Goal: Task Accomplishment & Management: Manage account settings

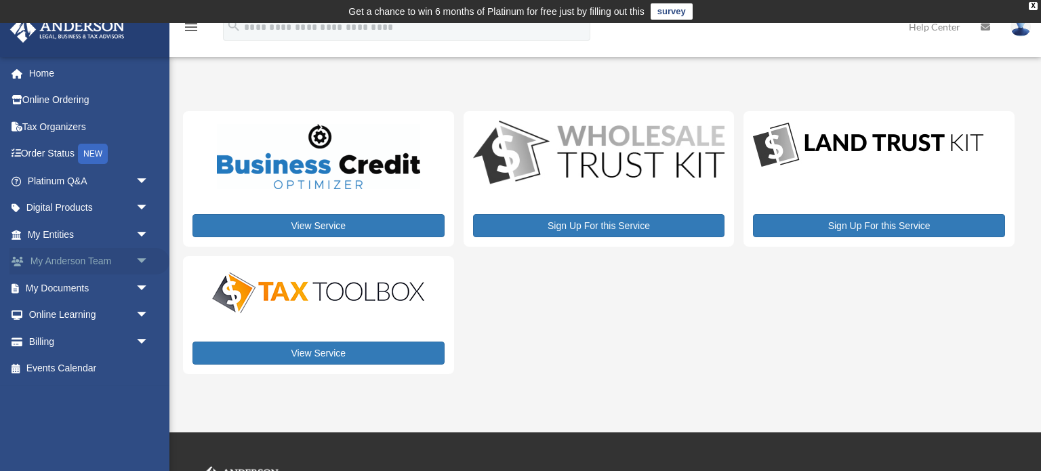
click at [142, 260] on span "arrow_drop_down" at bounding box center [149, 262] width 27 height 28
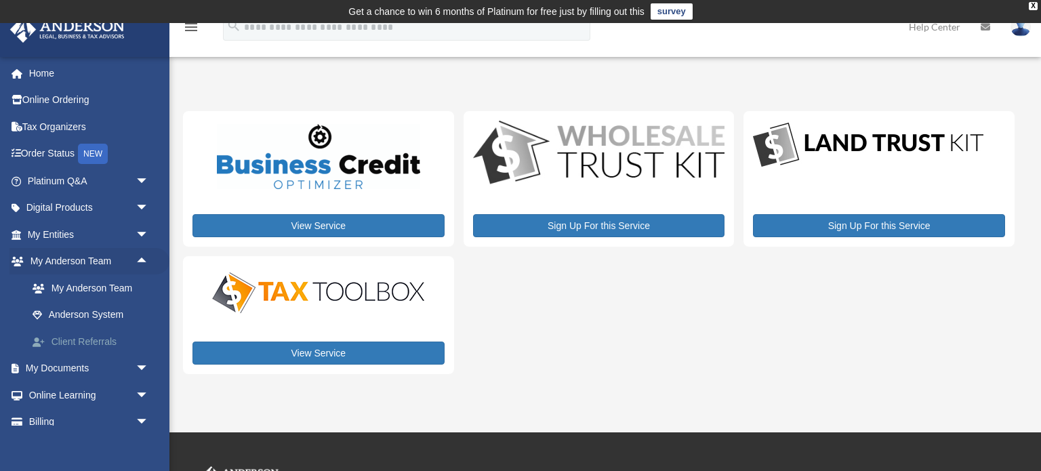
click at [106, 338] on link "Client Referrals" at bounding box center [94, 341] width 150 height 27
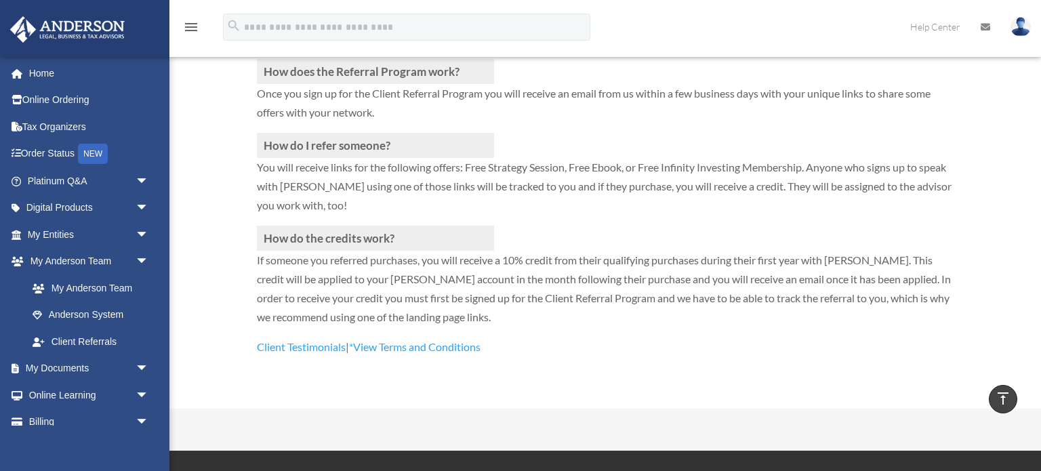
scroll to position [379, 0]
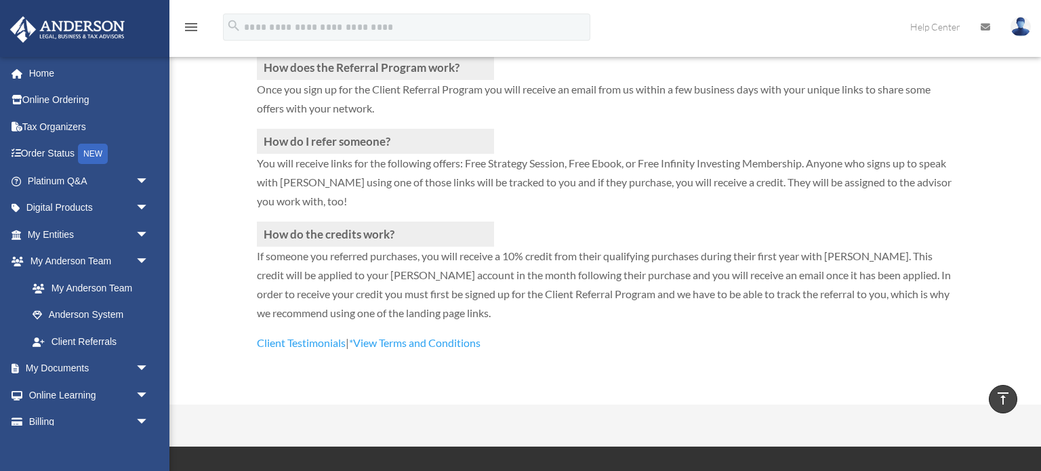
click at [452, 308] on p "If someone you referred purchases, you will receive a 10% credit from their qua…" at bounding box center [605, 290] width 697 height 87
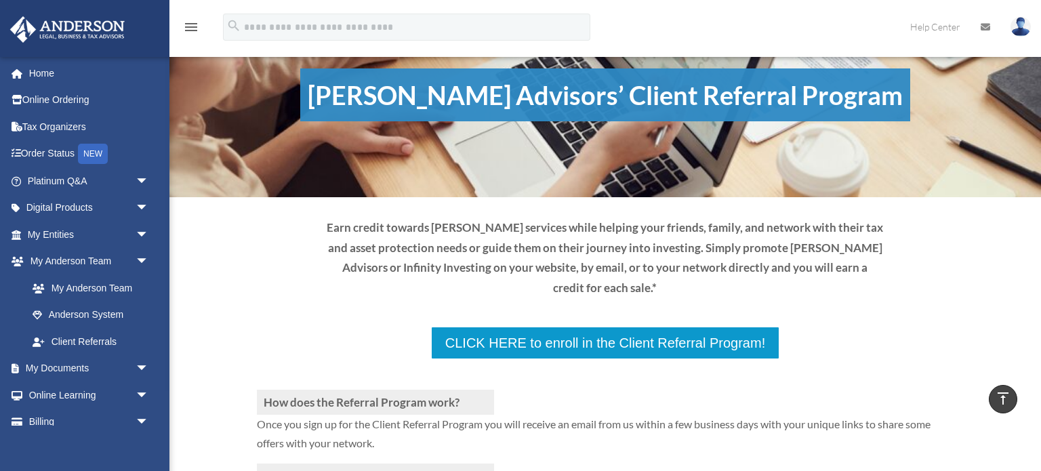
scroll to position [0, 0]
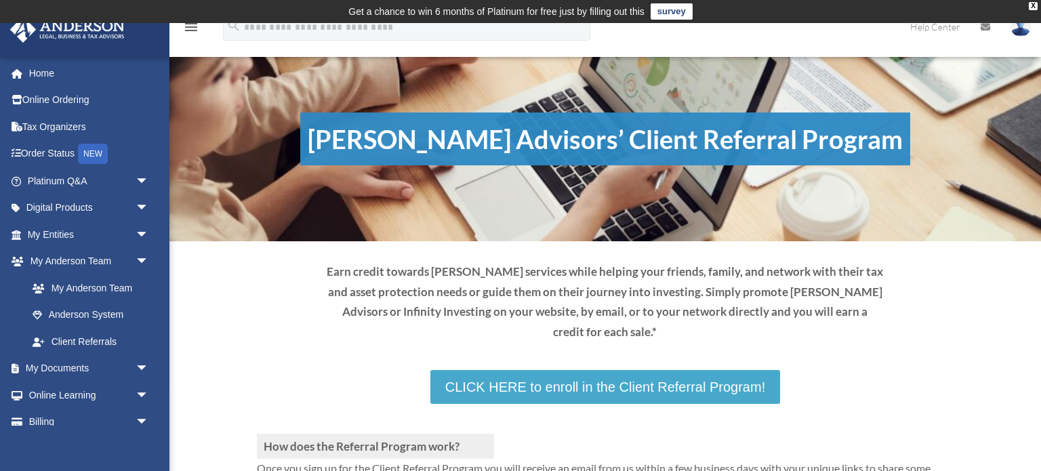
click at [520, 393] on link "CLICK HERE to enroll in the Client Referral Program!" at bounding box center [605, 387] width 350 height 34
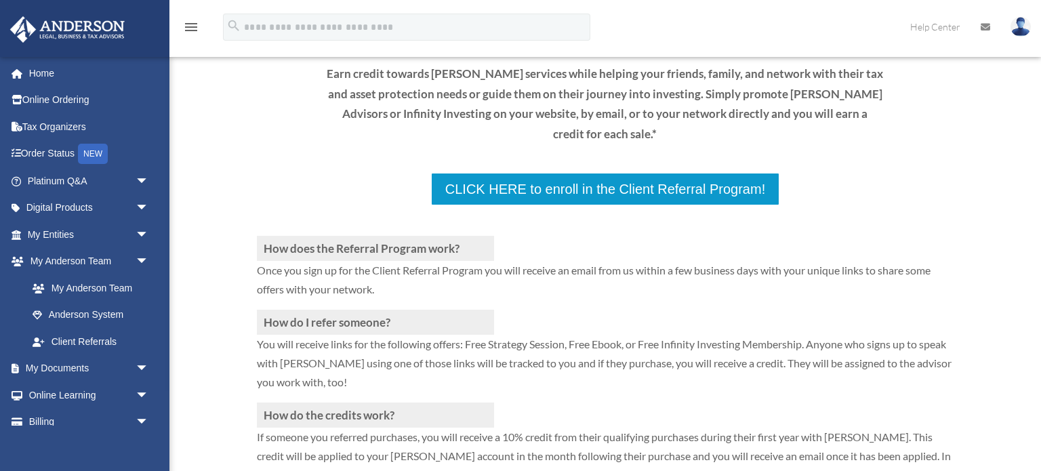
scroll to position [199, 0]
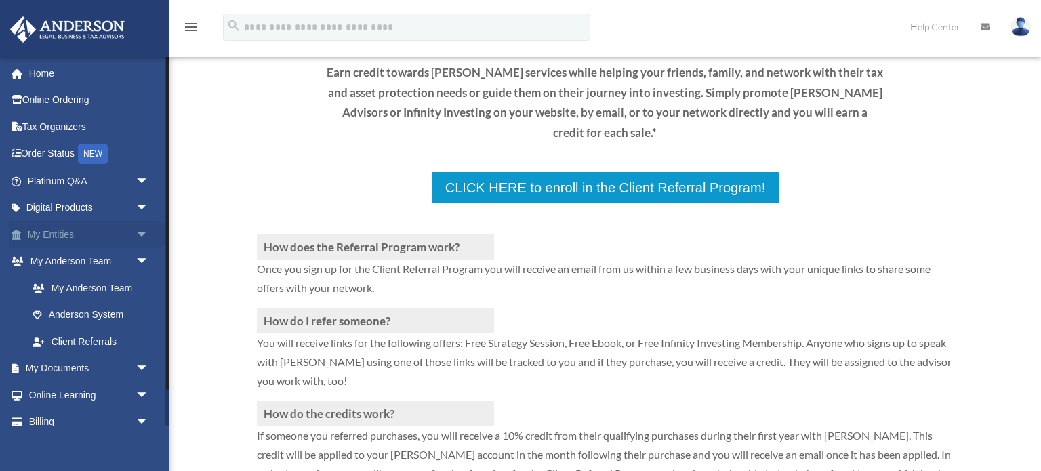
click at [93, 229] on link "My Entities arrow_drop_down" at bounding box center [89, 234] width 160 height 27
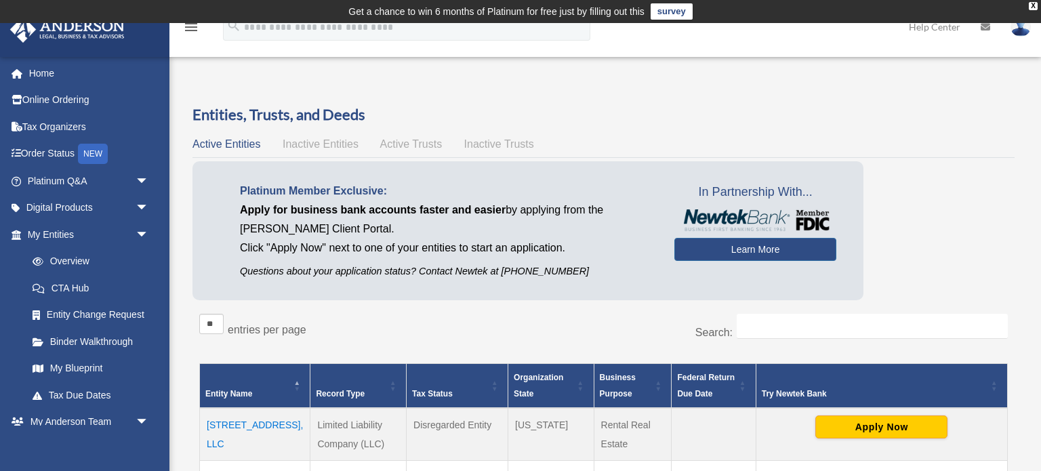
click at [404, 146] on span "Active Trusts" at bounding box center [411, 144] width 62 height 12
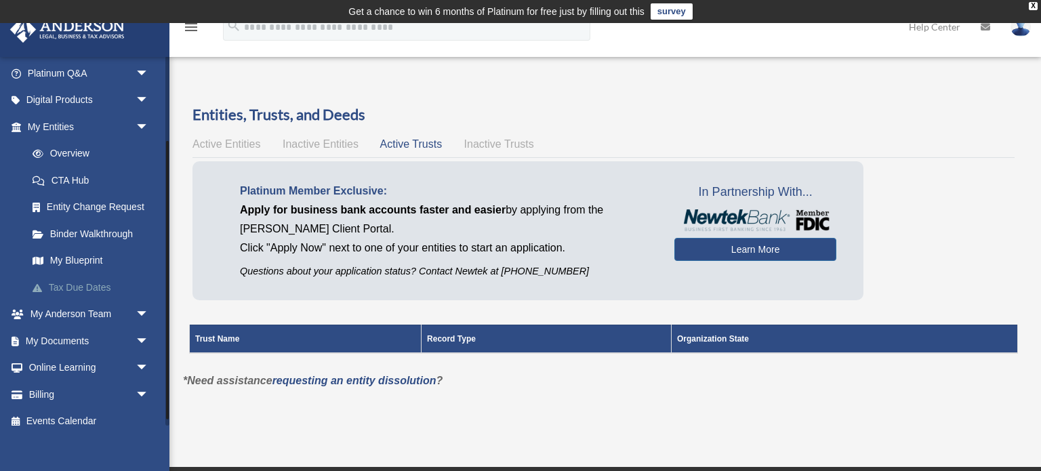
scroll to position [120, 0]
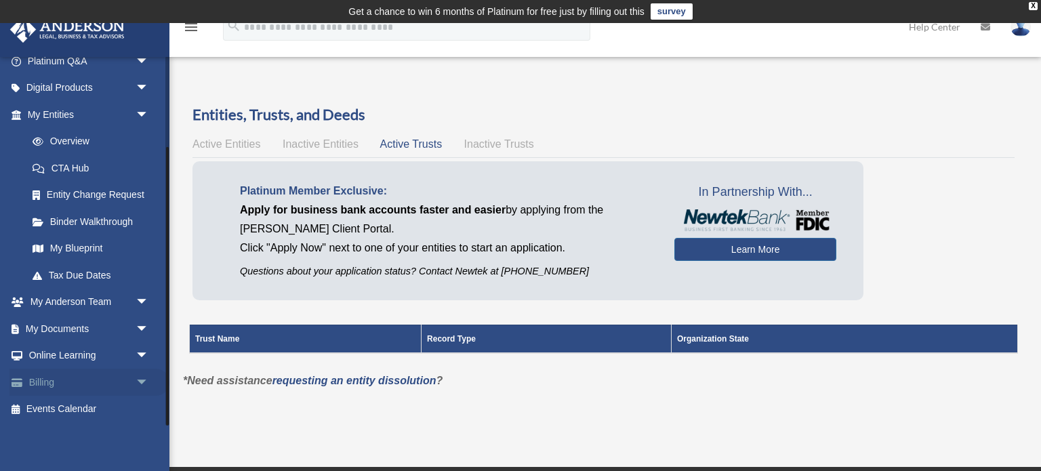
click at [55, 380] on link "Billing arrow_drop_down" at bounding box center [89, 382] width 160 height 27
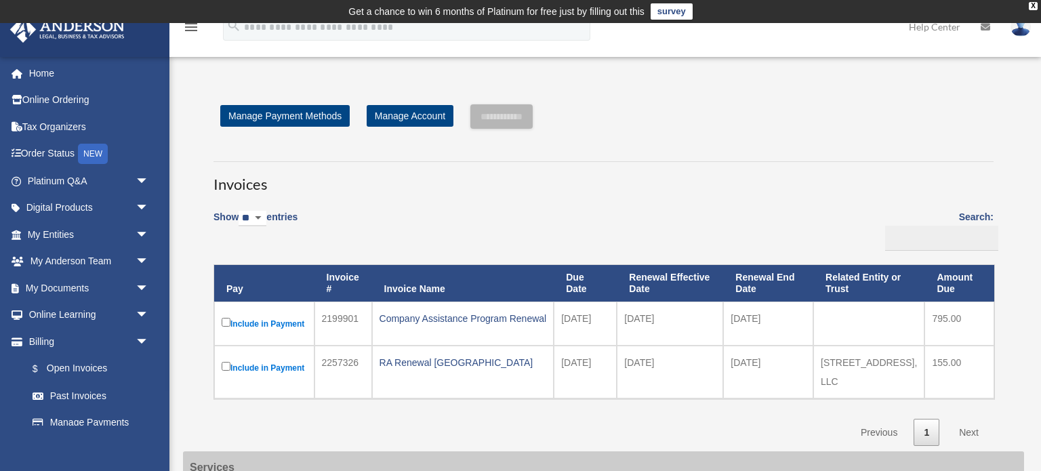
click at [195, 25] on icon "menu" at bounding box center [191, 27] width 16 height 16
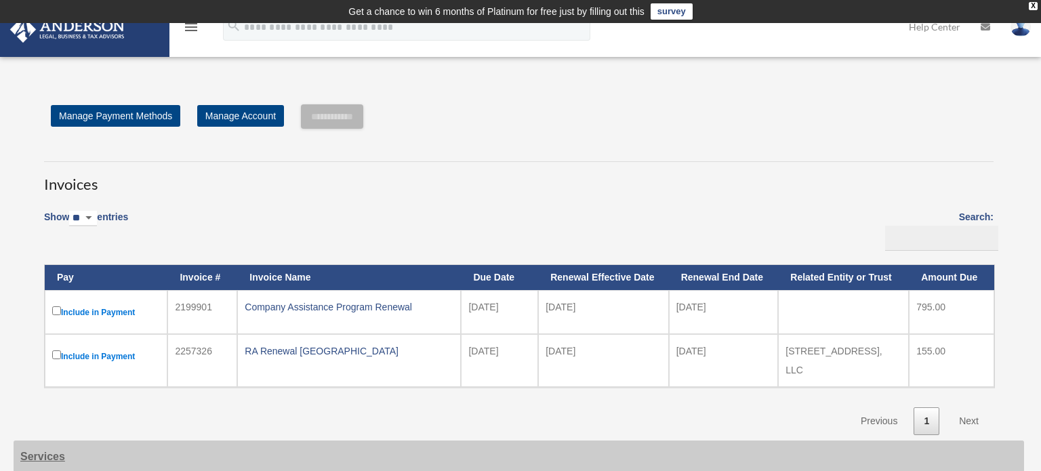
click at [195, 25] on icon "menu" at bounding box center [191, 27] width 16 height 16
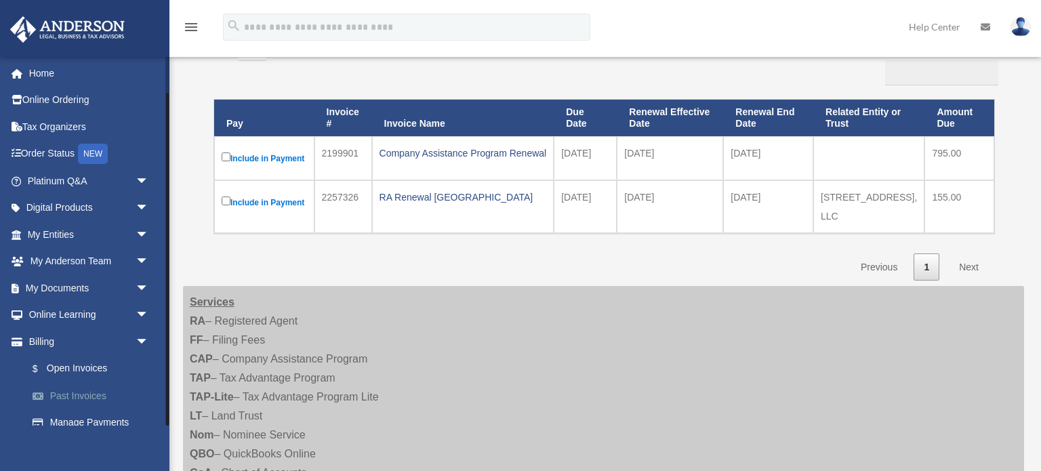
scroll to position [41, 0]
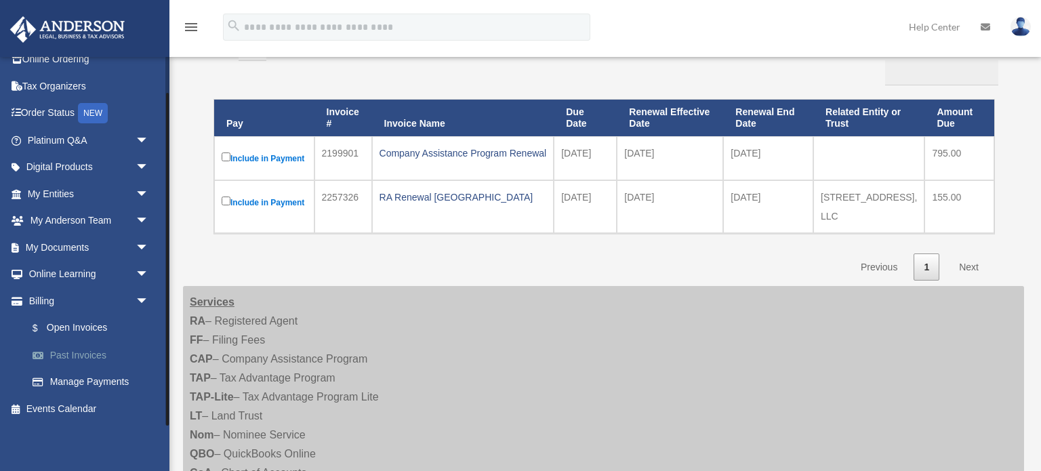
click at [69, 354] on link "Past Invoices" at bounding box center [94, 355] width 150 height 27
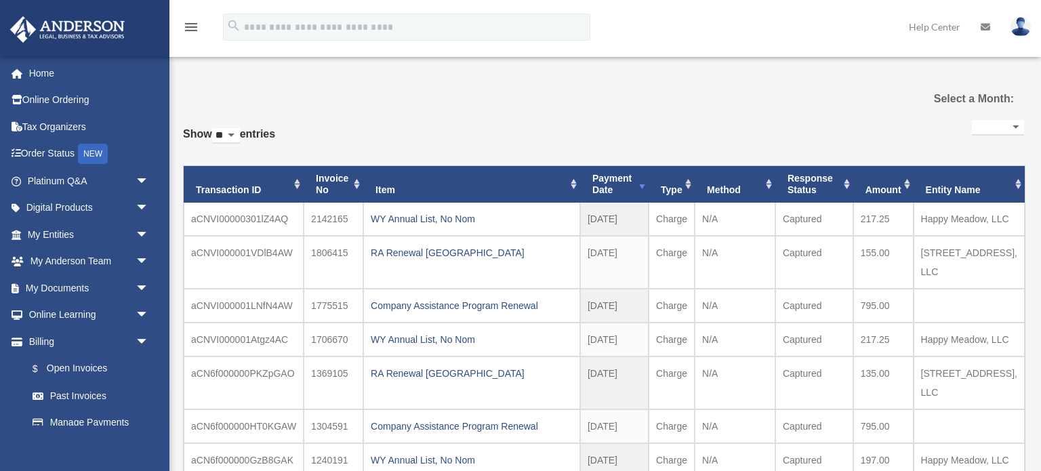
select select
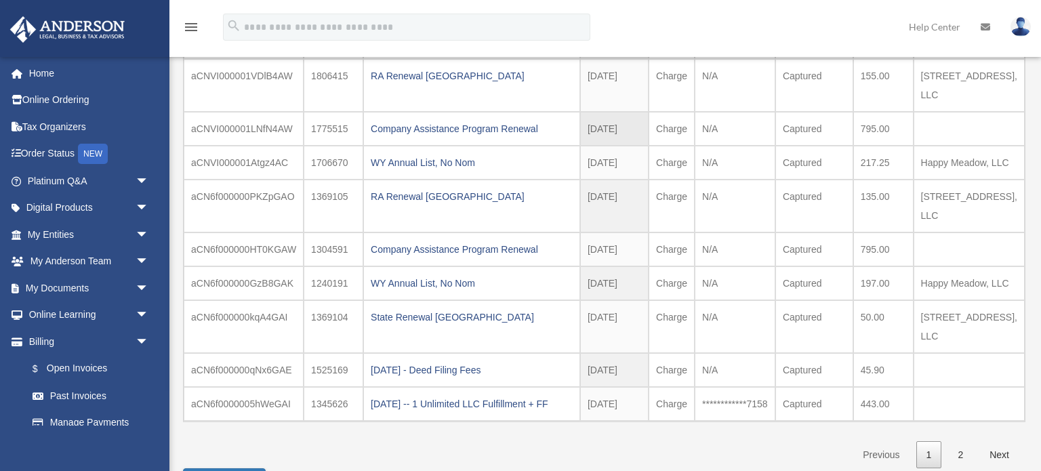
scroll to position [504, 0]
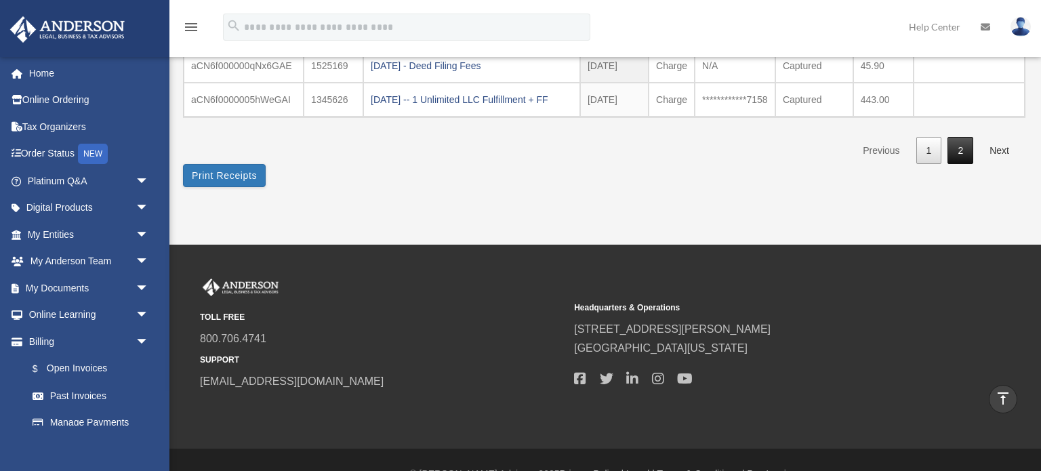
click at [952, 165] on link "2" at bounding box center [960, 151] width 26 height 28
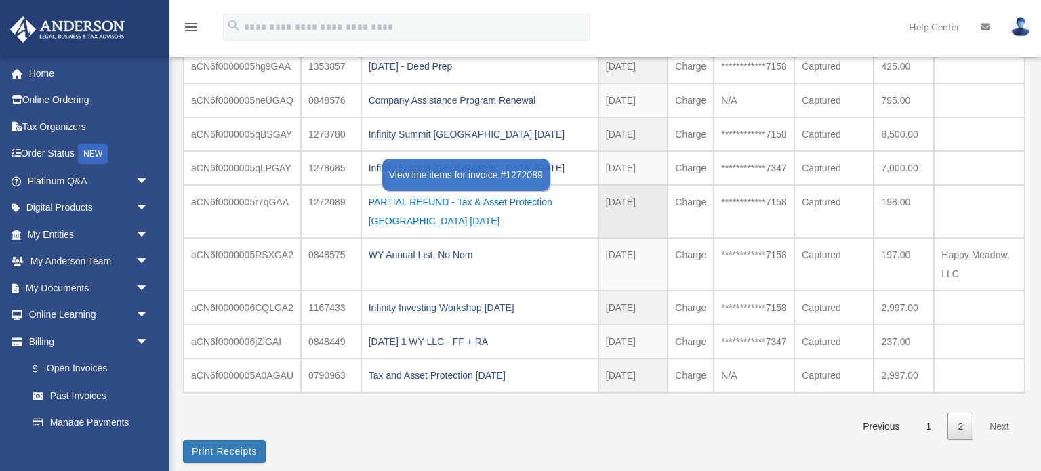
scroll to position [155, 0]
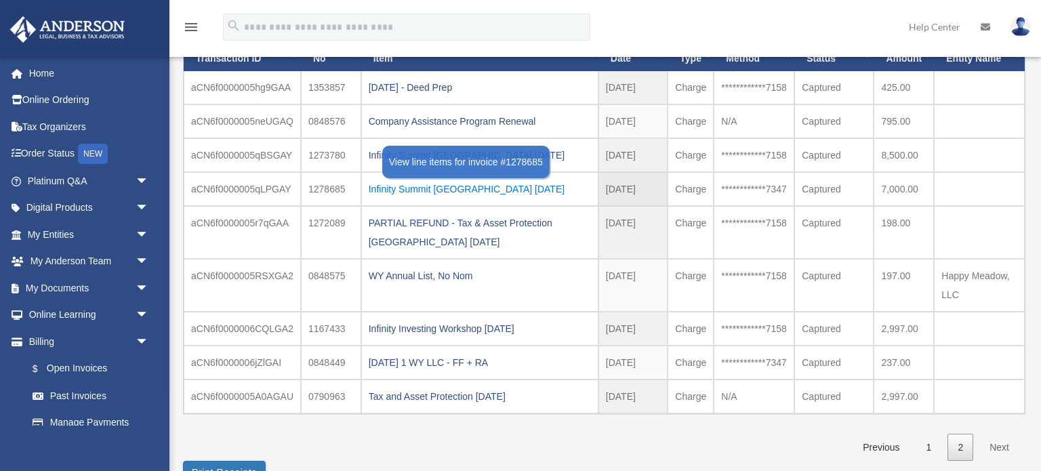
click at [519, 188] on div "Infinity Summit Indianapolis 09.16.2022" at bounding box center [480, 189] width 222 height 19
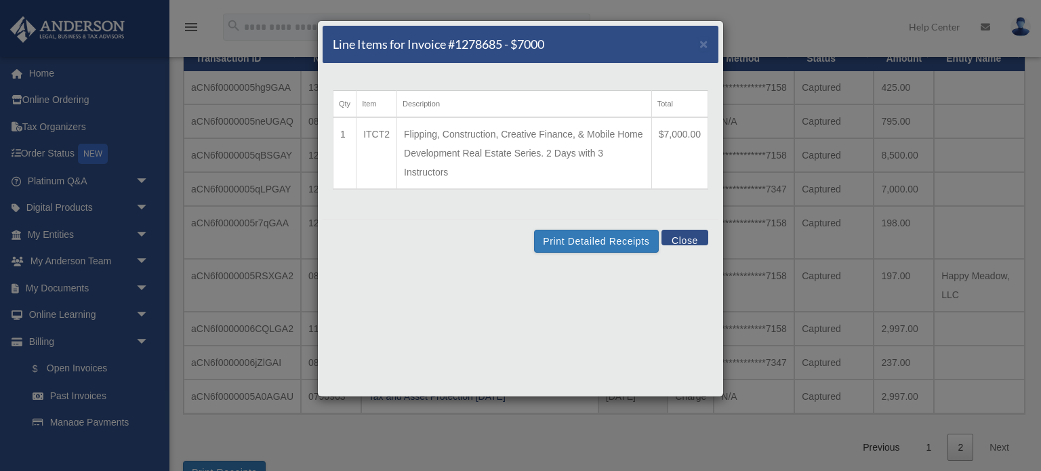
click at [409, 181] on td "Flipping, Construction, Creative Finance, & Mobile Home Development Real Estate…" at bounding box center [524, 153] width 255 height 72
click at [677, 239] on button "Close" at bounding box center [684, 238] width 47 height 16
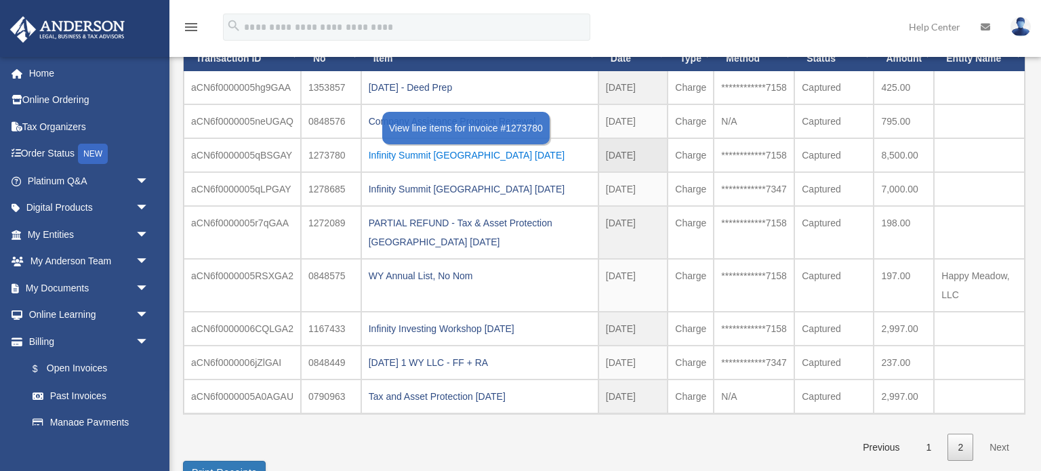
click at [502, 150] on div "Infinity Summit Indianapolis 09.16.2022" at bounding box center [480, 155] width 222 height 19
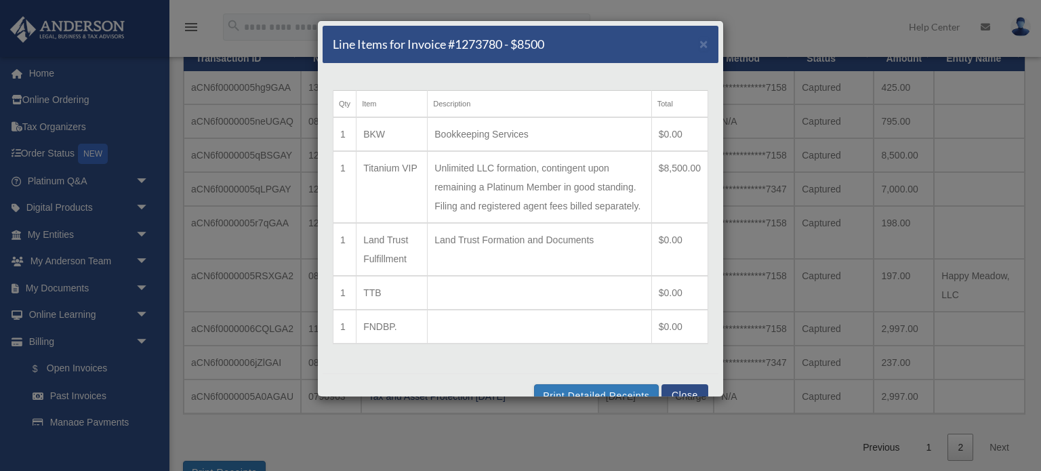
scroll to position [23, 0]
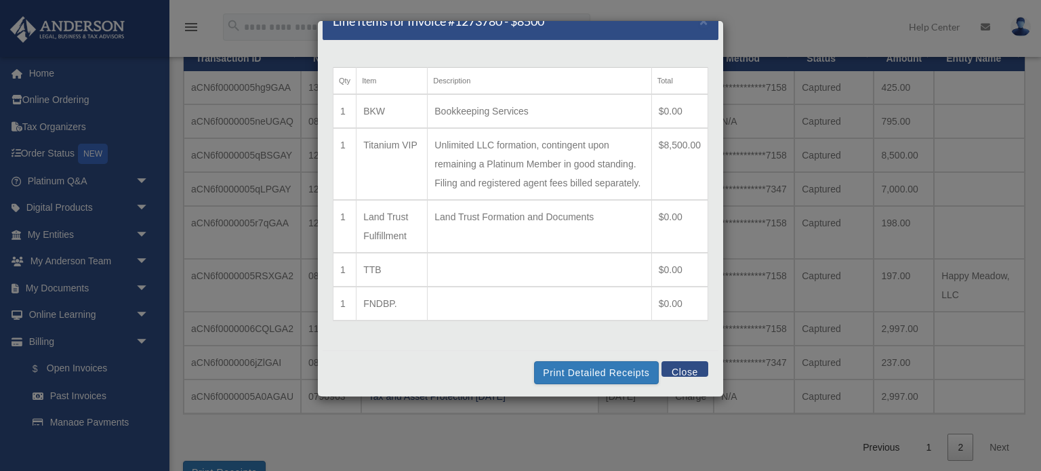
click at [693, 367] on button "Close" at bounding box center [684, 369] width 47 height 16
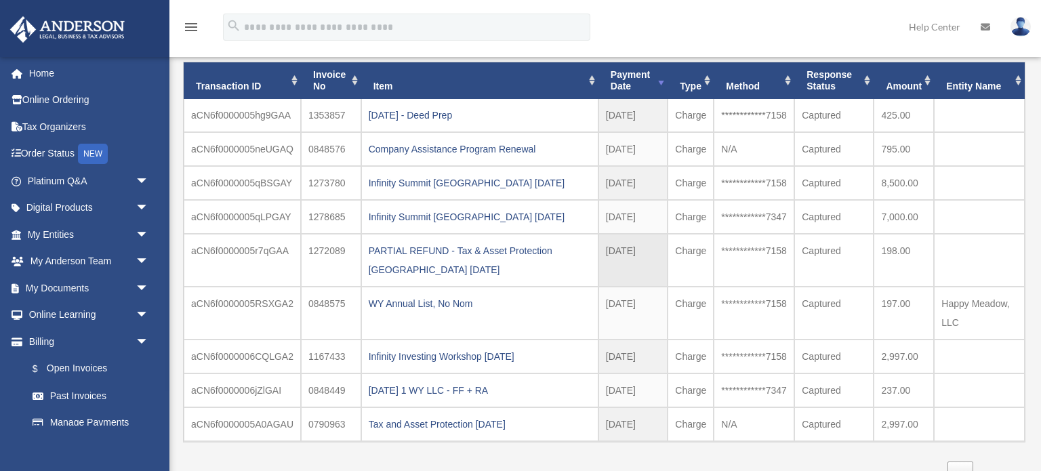
scroll to position [127, 0]
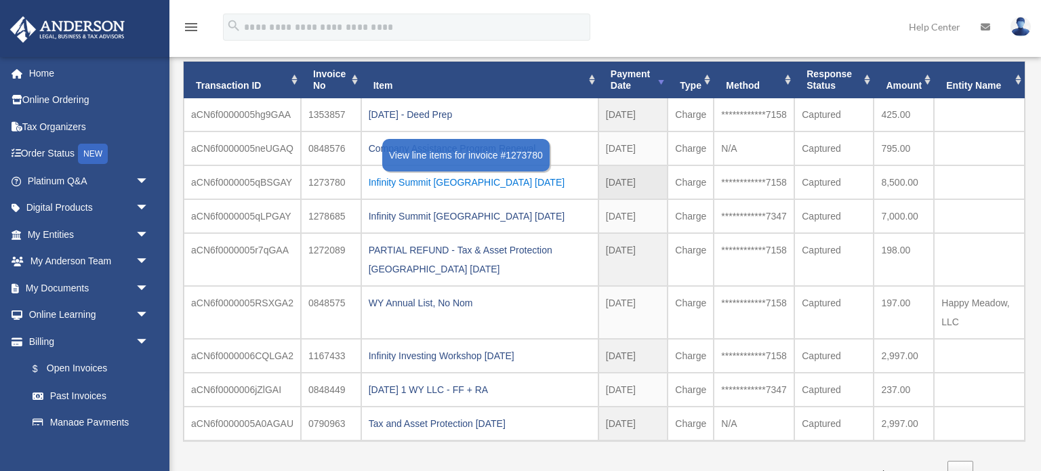
click at [433, 177] on div "Infinity Summit Indianapolis 09.16.2022" at bounding box center [480, 182] width 222 height 19
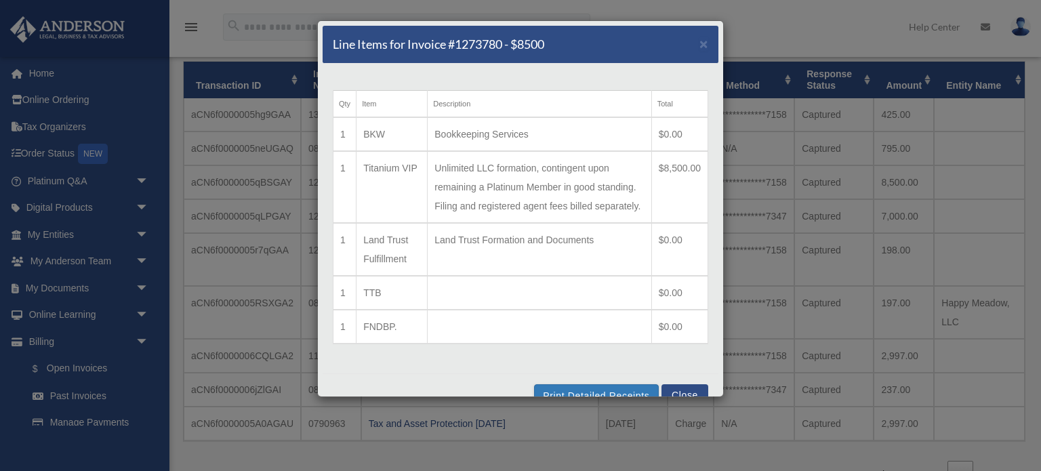
click at [680, 388] on button "Close" at bounding box center [684, 392] width 47 height 16
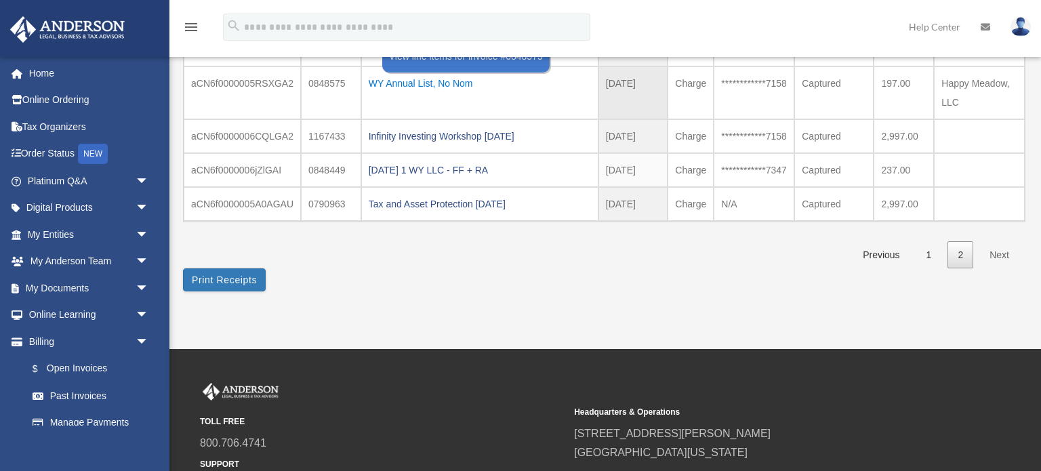
scroll to position [350, 0]
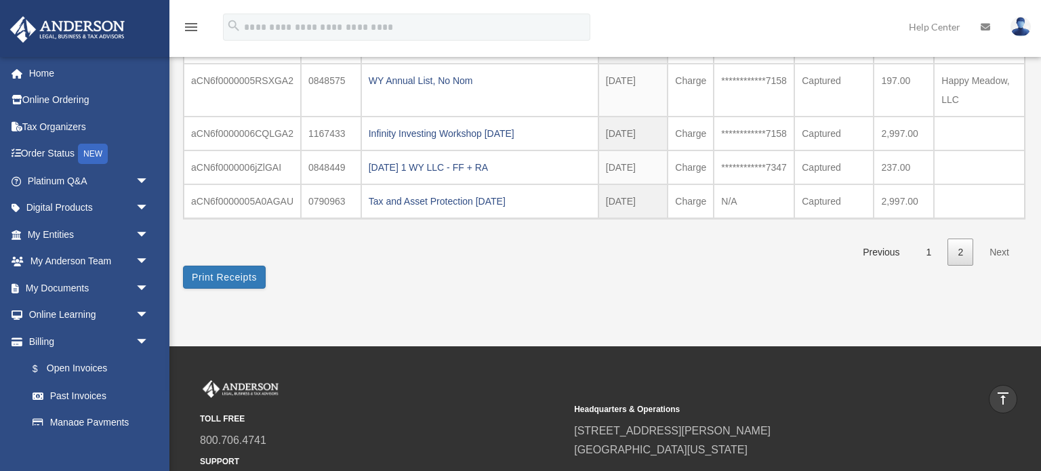
click at [472, 276] on div "**********" at bounding box center [603, 22] width 841 height 534
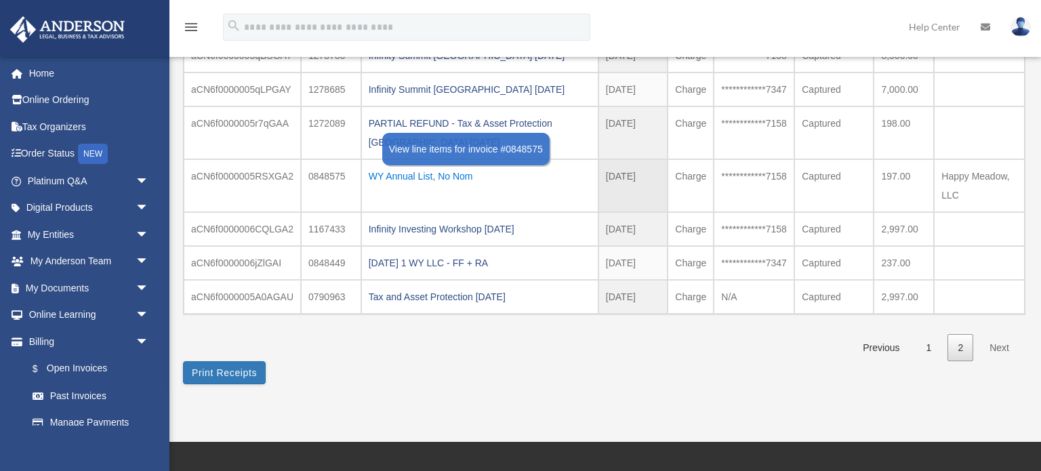
scroll to position [298, 0]
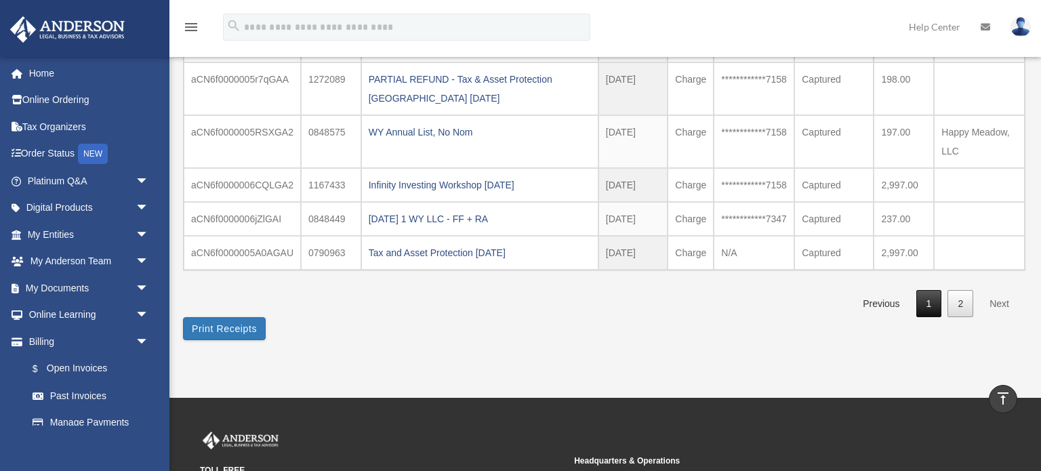
click at [920, 310] on link "1" at bounding box center [929, 304] width 26 height 28
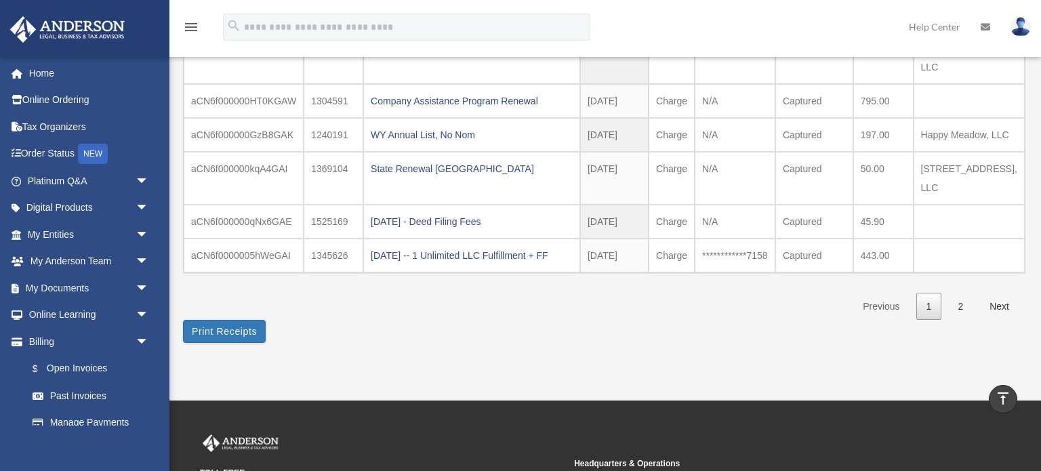
scroll to position [350, 0]
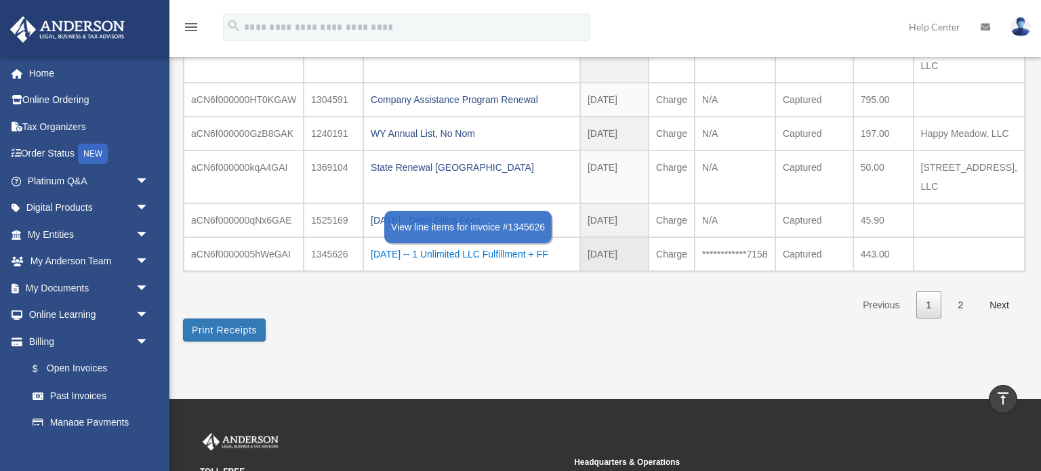
click at [483, 264] on div "2022.11.2 -- 1 Unlimited LLC Fulfillment + FF" at bounding box center [472, 254] width 202 height 19
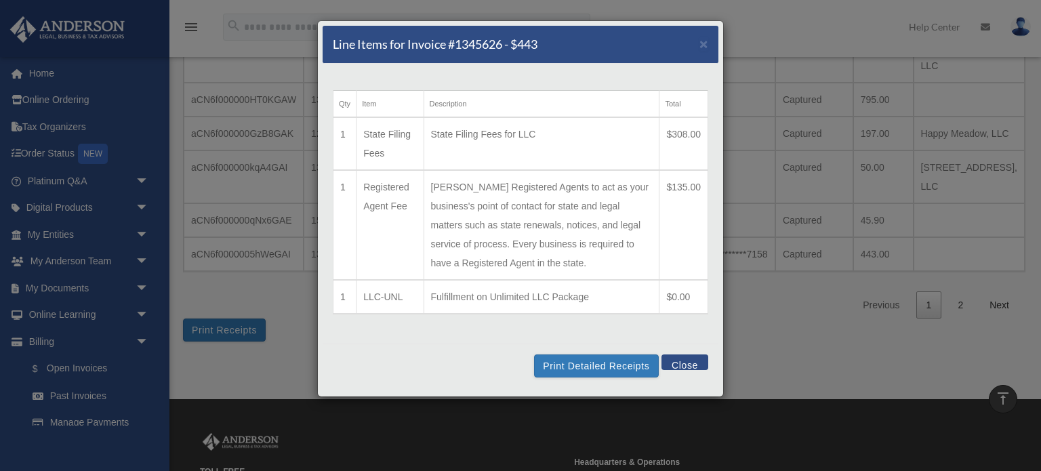
click at [697, 367] on button "Close" at bounding box center [684, 362] width 47 height 16
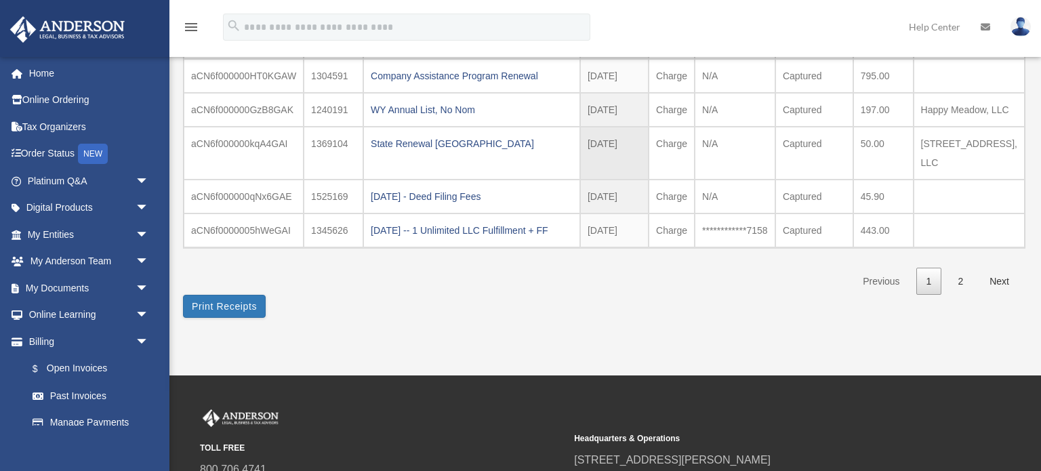
scroll to position [390, 0]
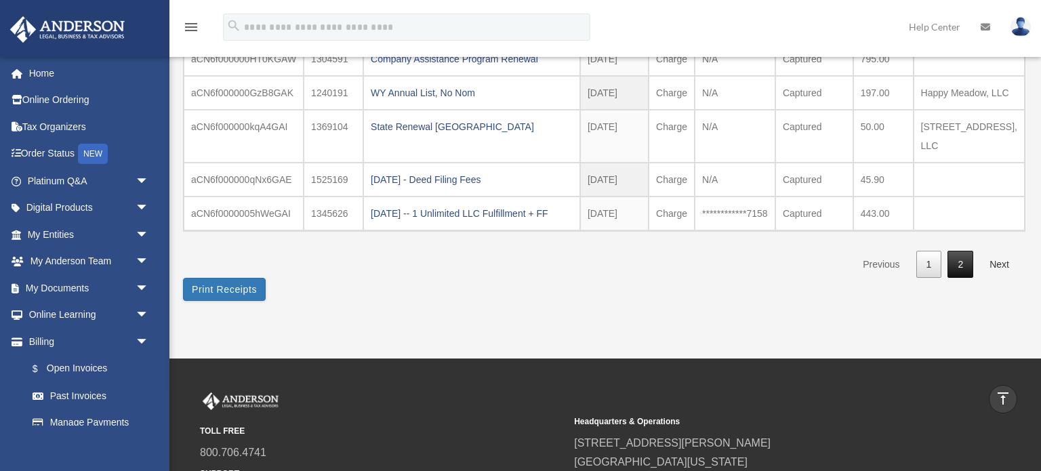
click at [968, 279] on link "2" at bounding box center [960, 265] width 26 height 28
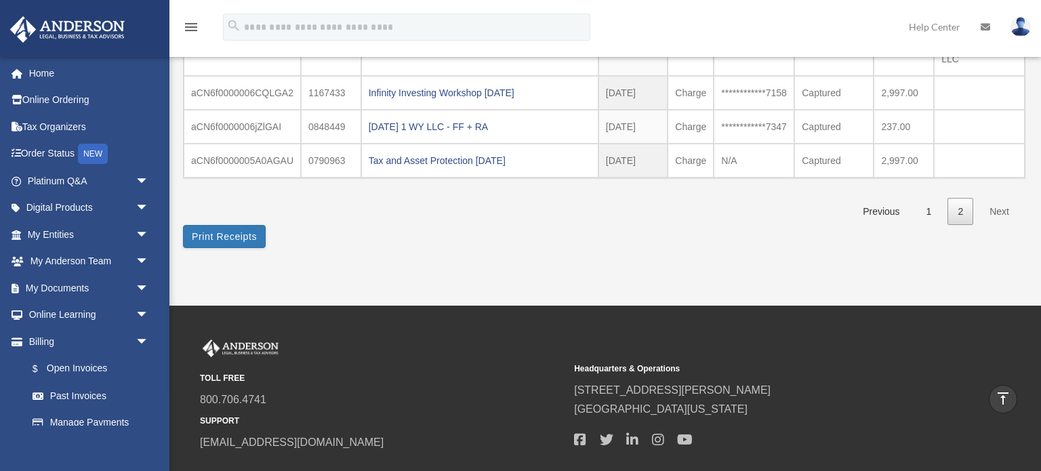
click at [578, 318] on div "TOLL FREE 800.706.4741 SUPPORT info@andersonadvisors.com Headquarters & Operati…" at bounding box center [520, 408] width 1041 height 204
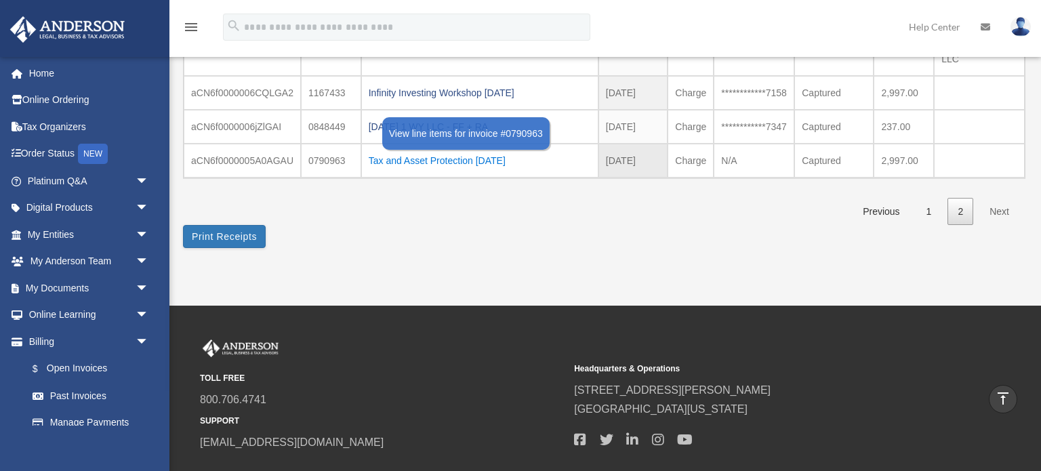
click at [449, 159] on div "Tax and Asset Protection 09.18.2021" at bounding box center [480, 160] width 222 height 19
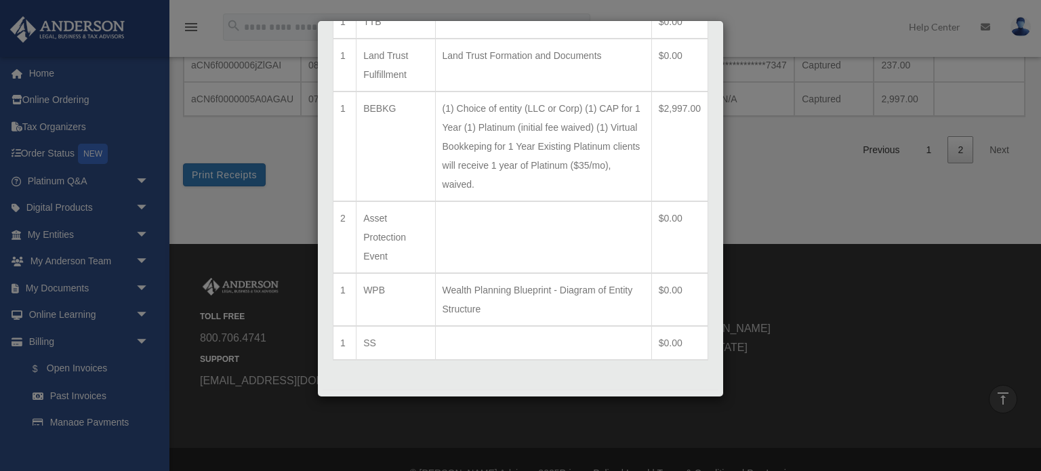
scroll to position [454, 0]
click at [824, 196] on div "Line Items for Invoice #0790963 - $2997 × Qty Item Description Total 1 LLC Form…" at bounding box center [520, 235] width 1041 height 471
